Goal: Task Accomplishment & Management: Manage account settings

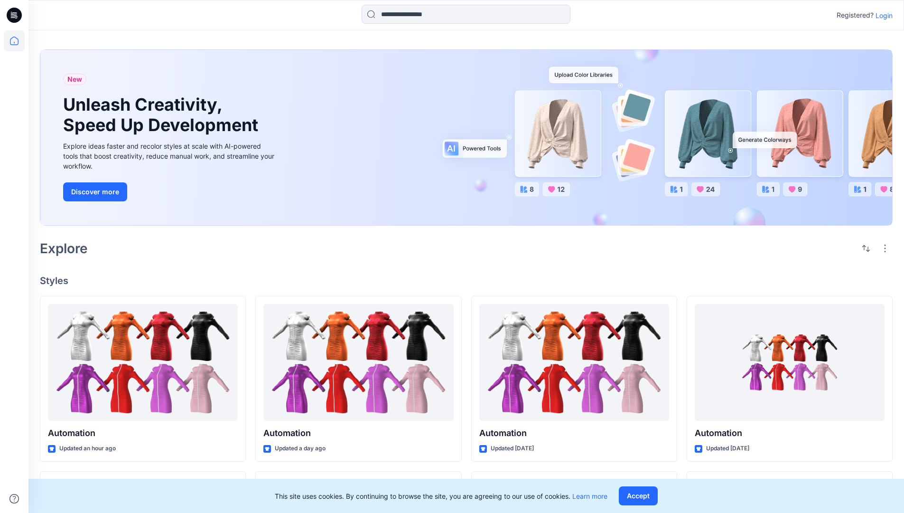
click at [882, 15] on p "Login" at bounding box center [884, 15] width 17 height 10
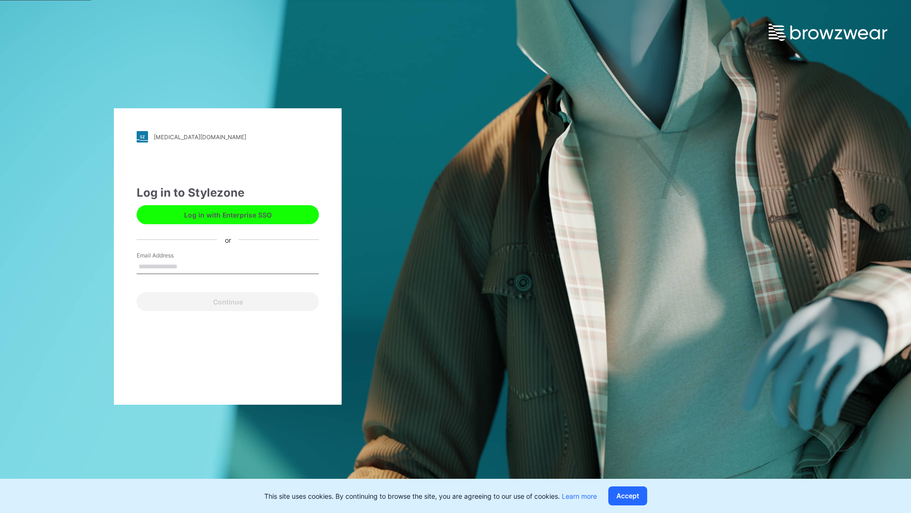
click at [188, 266] on input "Email Address" at bounding box center [228, 267] width 182 height 14
type input "**********"
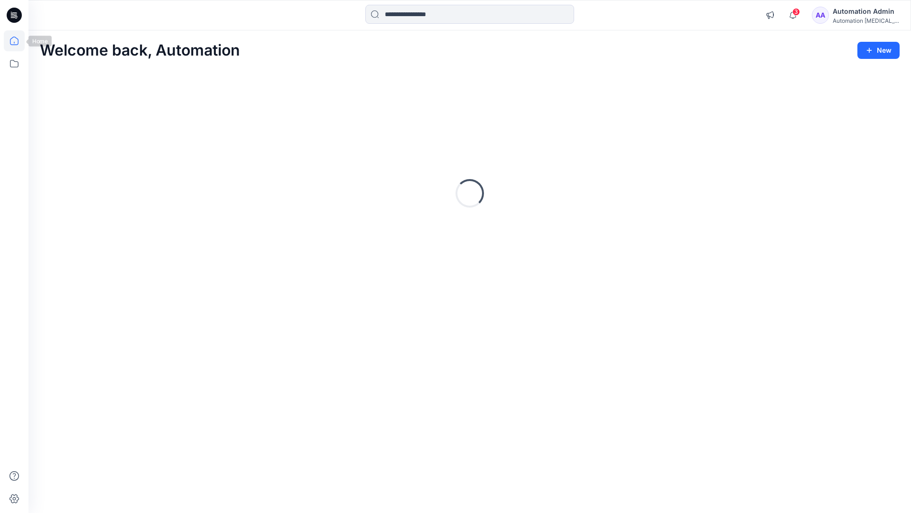
click at [18, 41] on icon at bounding box center [14, 41] width 9 height 9
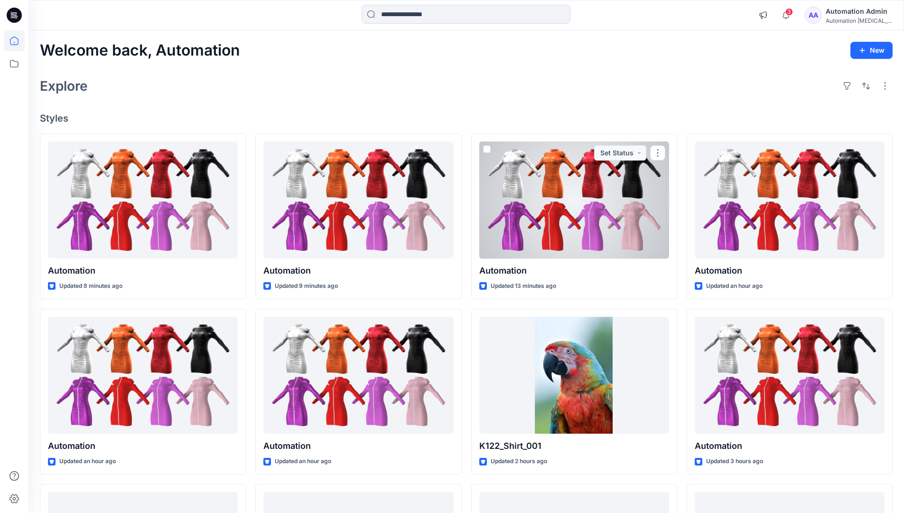
click at [853, 16] on div "Automation Admin" at bounding box center [859, 11] width 66 height 11
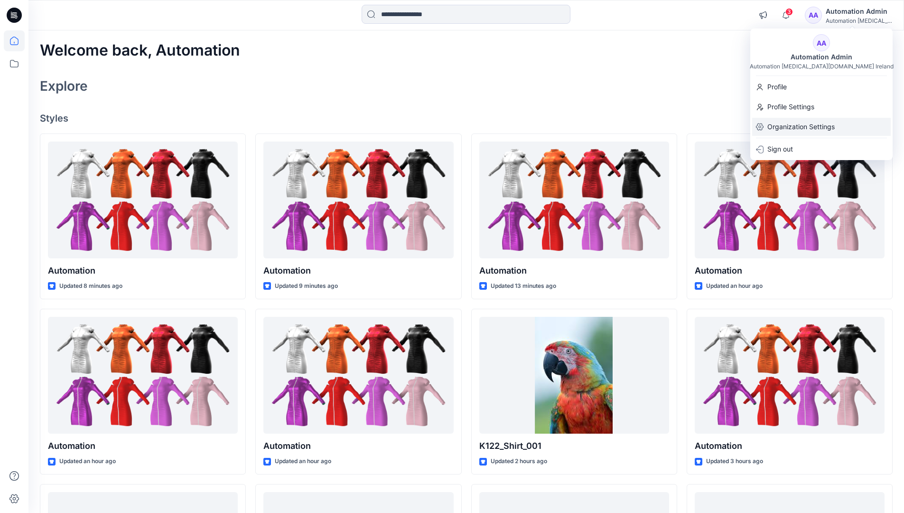
click at [837, 124] on div "Organization Settings" at bounding box center [821, 127] width 139 height 18
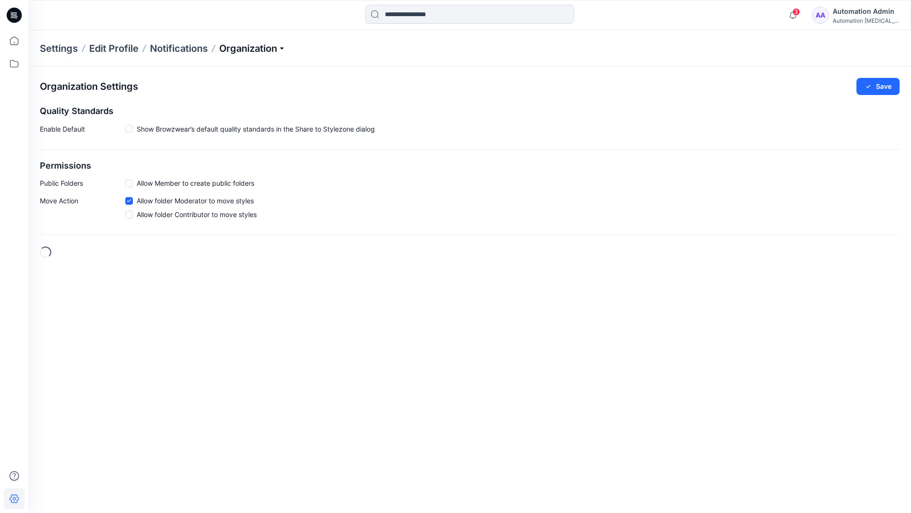
click at [278, 51] on p "Organization" at bounding box center [252, 48] width 66 height 13
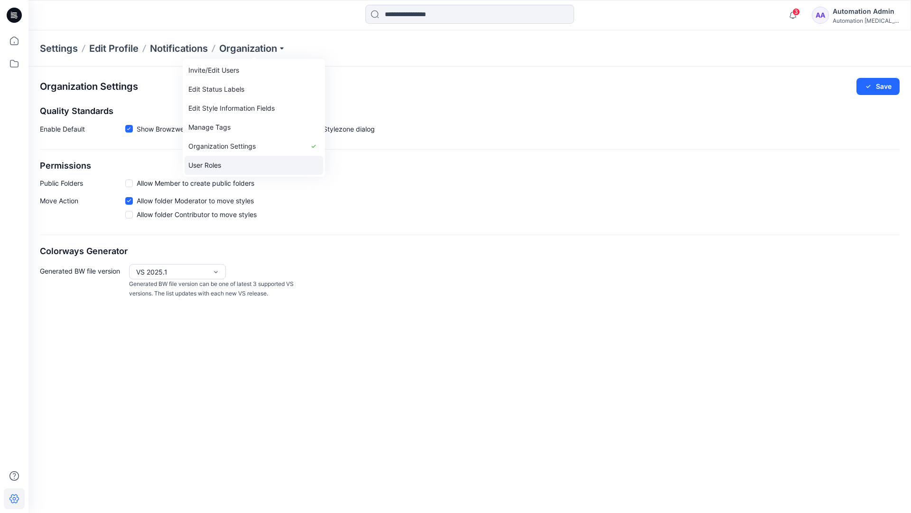
click at [216, 164] on link "User Roles" at bounding box center [254, 165] width 139 height 19
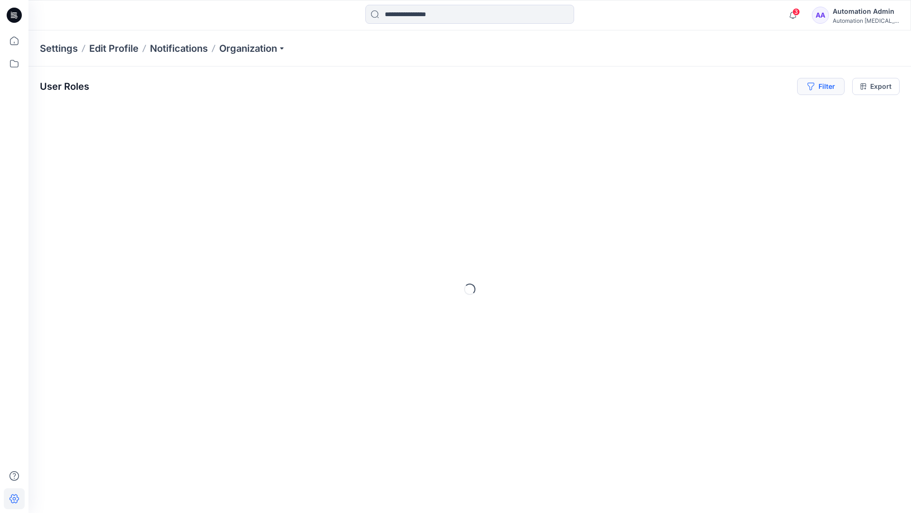
click at [828, 90] on button "Filter" at bounding box center [821, 86] width 47 height 17
click at [701, 111] on div at bounding box center [677, 112] width 98 height 12
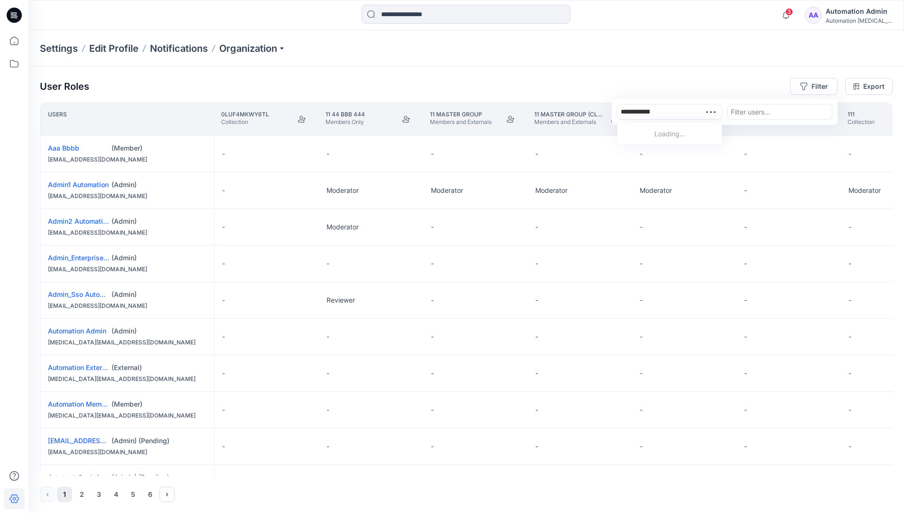
type input "**********"
click at [680, 129] on div "Automation [MEDICAL_DATA][DOMAIN_NAME]" at bounding box center [669, 139] width 93 height 21
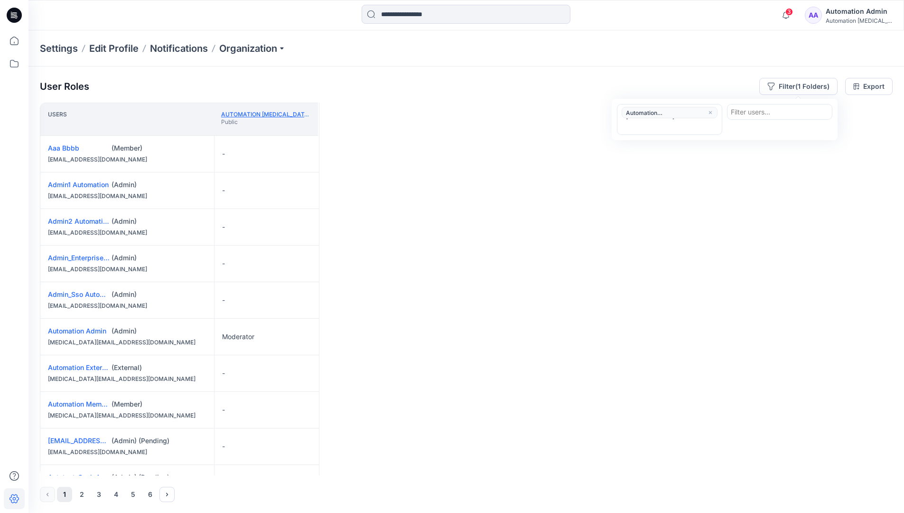
click at [282, 113] on link "Automation [MEDICAL_DATA][DOMAIN_NAME]" at bounding box center [289, 114] width 137 height 7
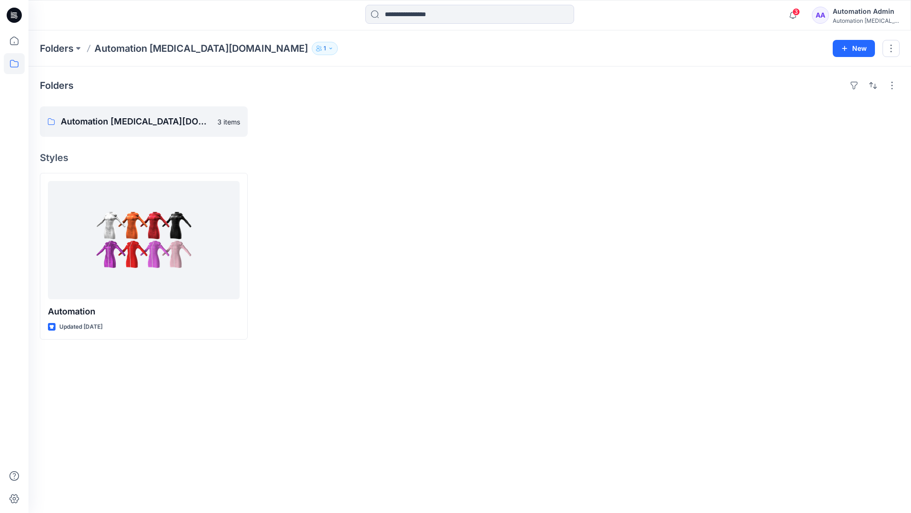
click at [850, 17] on div "Automation [MEDICAL_DATA]..." at bounding box center [866, 20] width 66 height 7
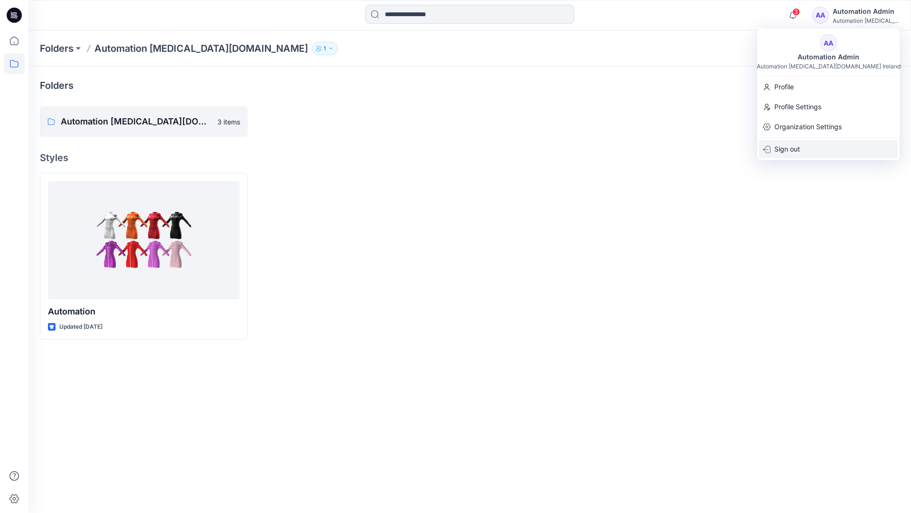
click at [814, 147] on div "Sign out" at bounding box center [829, 149] width 139 height 18
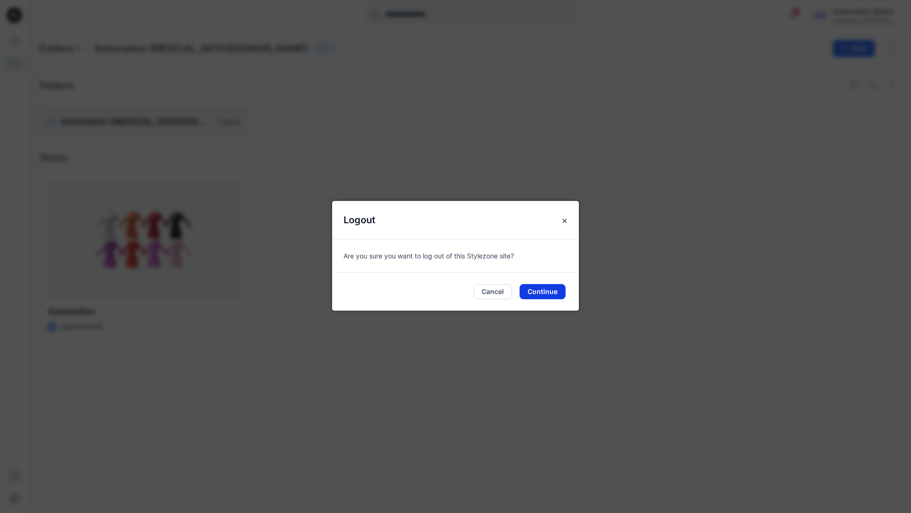
click at [565, 287] on button "Continue" at bounding box center [543, 291] width 46 height 15
